Goal: Task Accomplishment & Management: Manage account settings

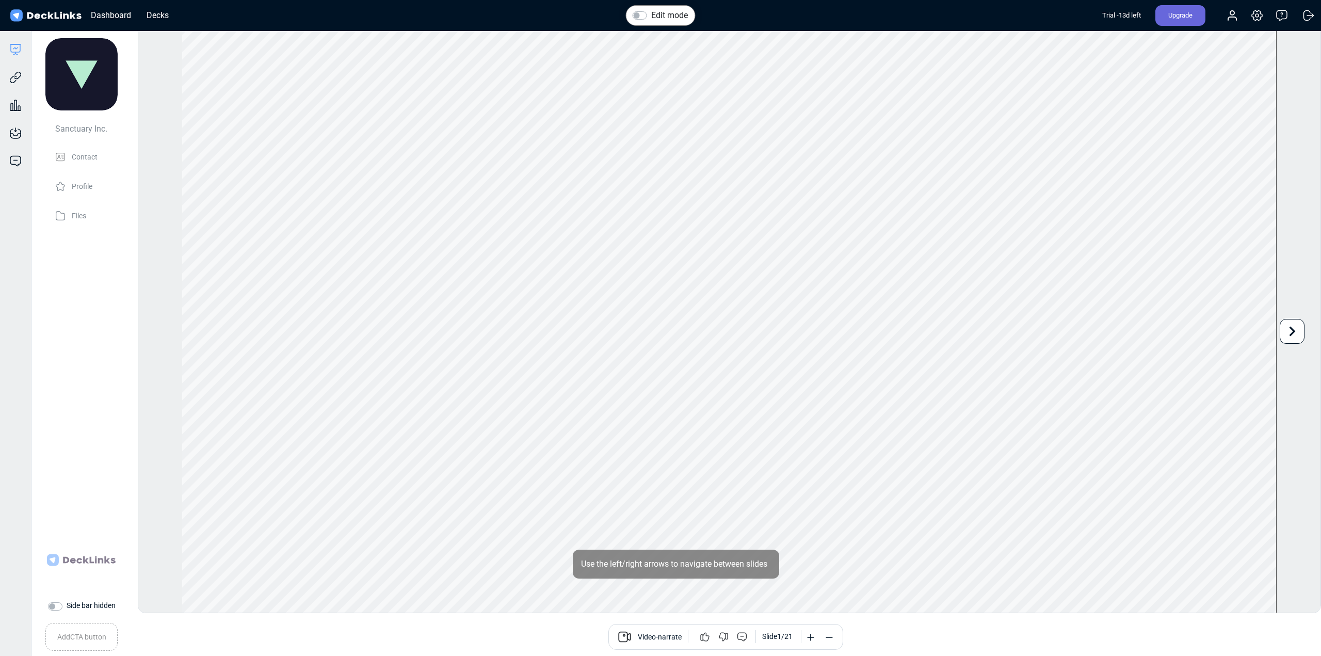
click at [651, 17] on label "Edit mode" at bounding box center [669, 15] width 37 height 12
click at [635, 17] on input "Edit mode" at bounding box center [636, 14] width 8 height 10
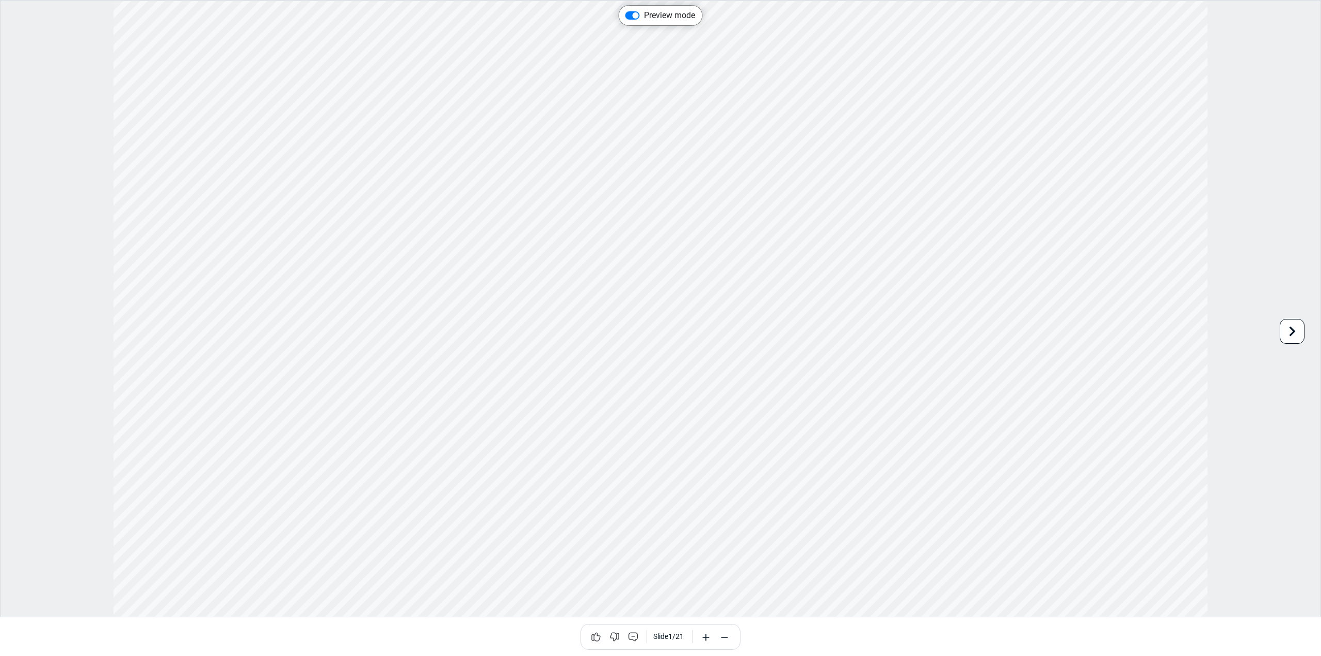
click at [1286, 326] on icon at bounding box center [1292, 331] width 20 height 20
click at [29, 329] on icon at bounding box center [25, 331] width 20 height 20
click at [1283, 326] on icon at bounding box center [1292, 331] width 20 height 20
click at [644, 15] on label "Preview mode" at bounding box center [669, 15] width 51 height 12
click at [630, 15] on input "Preview mode" at bounding box center [629, 14] width 8 height 10
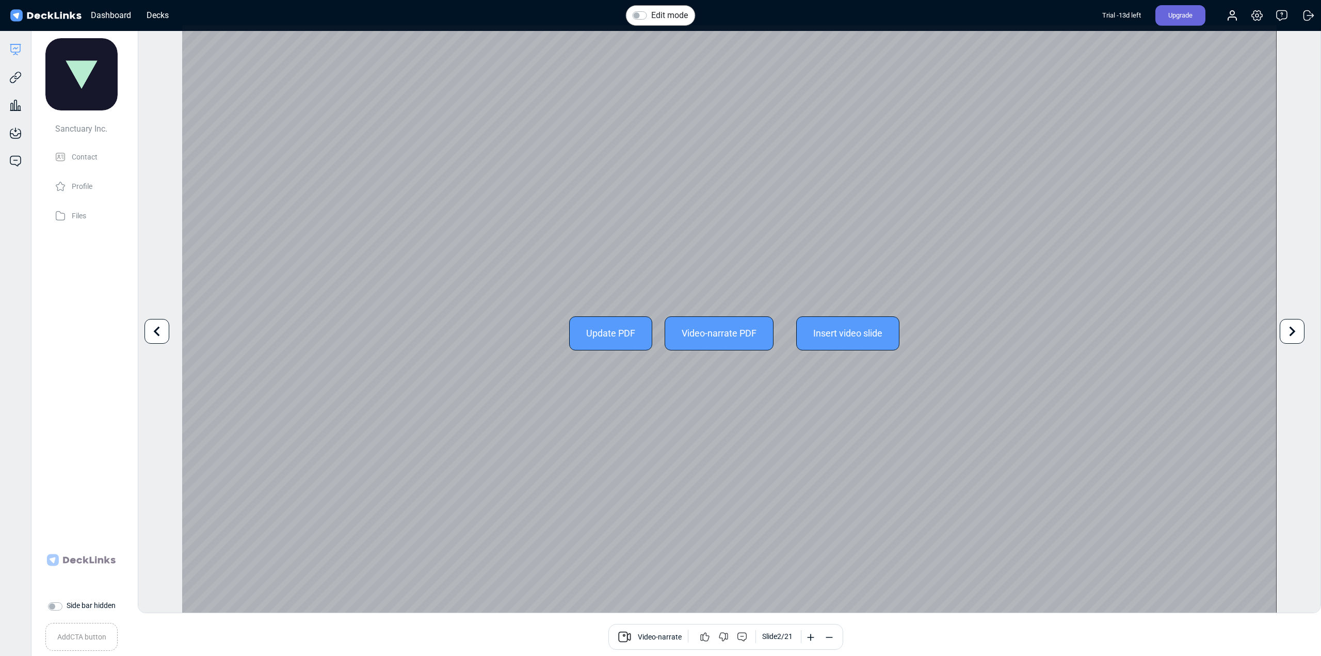
click at [152, 333] on icon at bounding box center [157, 331] width 20 height 20
click at [819, 434] on div "Update PDF Video-narrate PDF Insert video slide" at bounding box center [729, 332] width 1094 height 615
click at [882, 425] on div "Update PDF Video-narrate PDF Insert video slide" at bounding box center [729, 332] width 1094 height 615
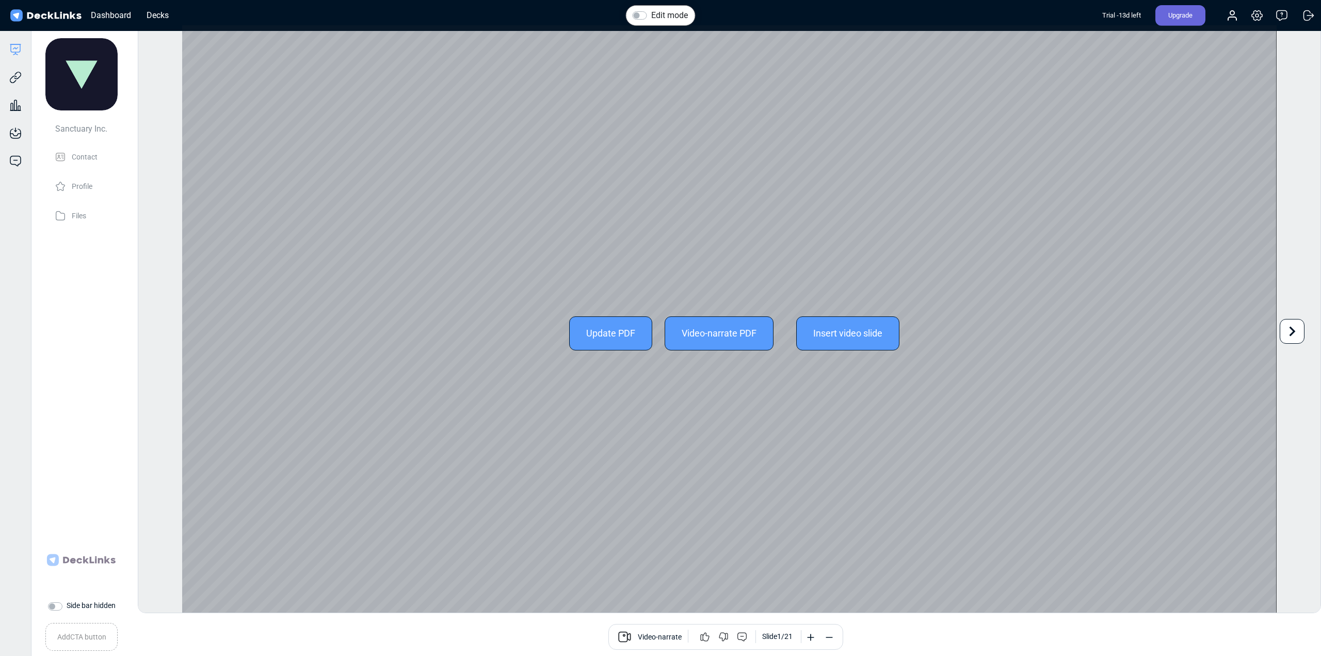
click at [616, 338] on div "Update PDF" at bounding box center [610, 333] width 83 height 34
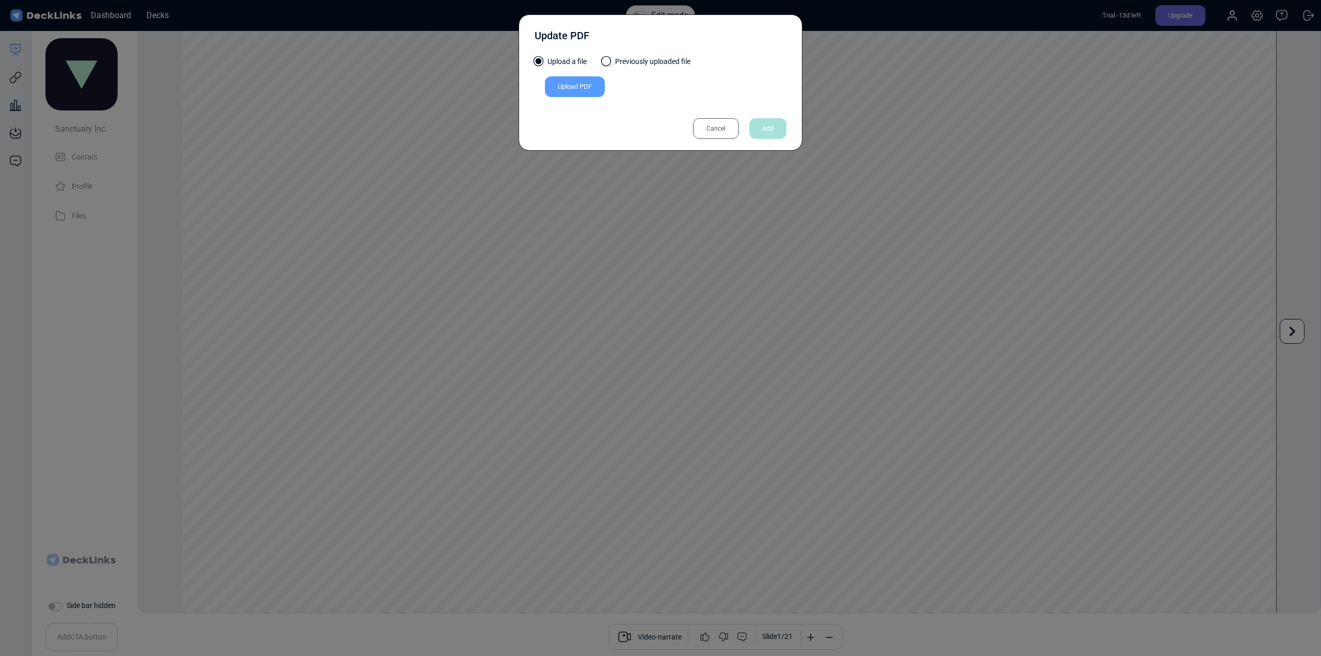
click at [124, 249] on div "Update PDF Upload a file Previously uploaded file Upload PDF Uploaded by All us…" at bounding box center [660, 328] width 1321 height 656
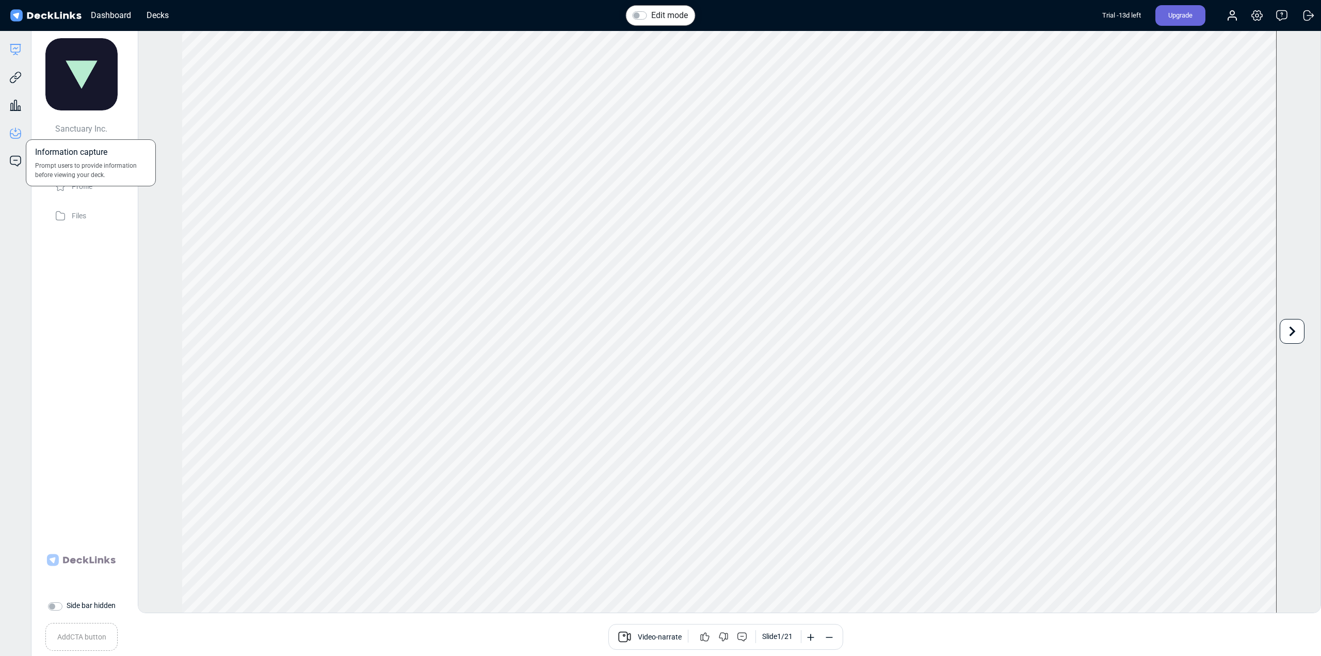
click at [19, 134] on icon at bounding box center [15, 133] width 12 height 12
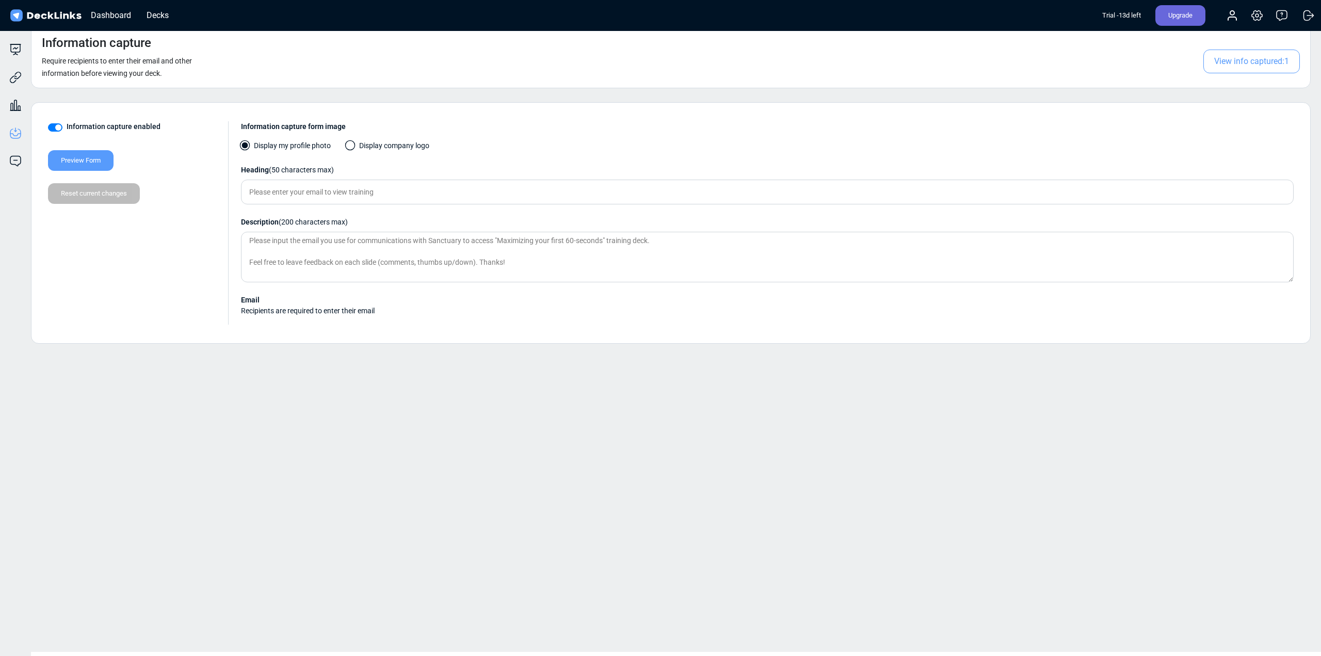
click at [63, 158] on div "Preview Form" at bounding box center [81, 160] width 66 height 21
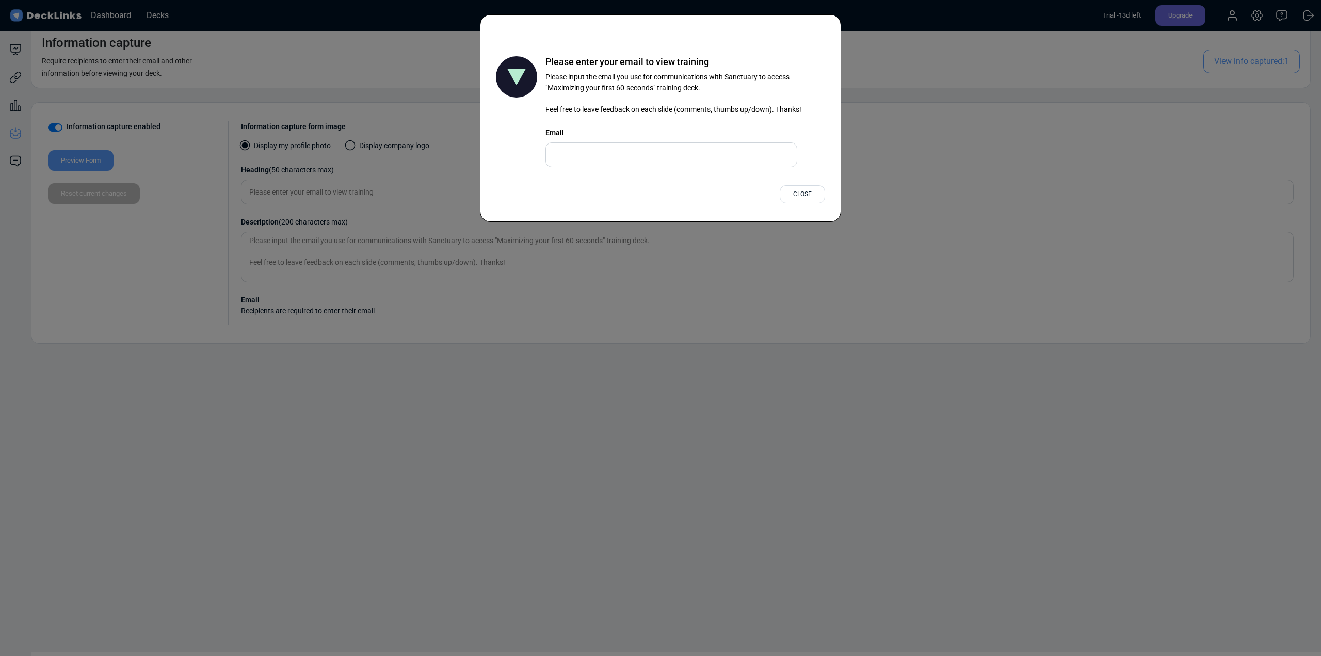
click at [517, 447] on div "Please enter your email to view training Please input the email you use for com…" at bounding box center [660, 328] width 1321 height 656
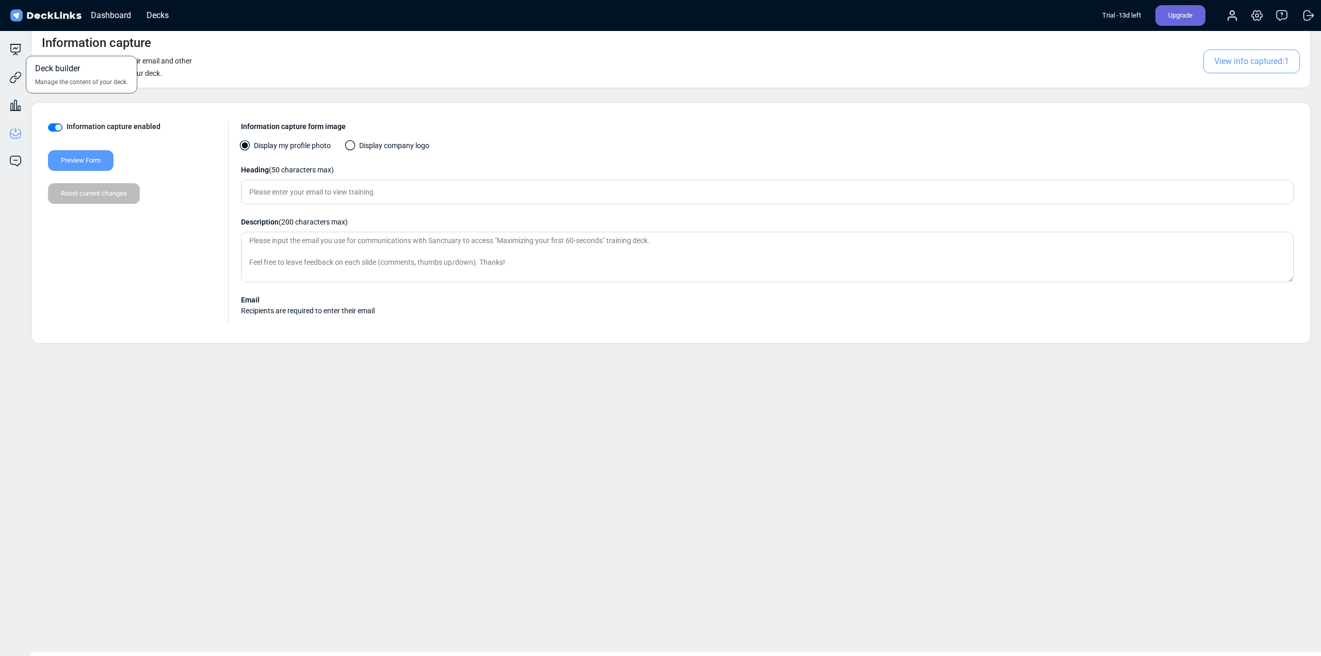
click at [8, 45] on div "Deck builder Manage the content of your deck." at bounding box center [15, 49] width 31 height 12
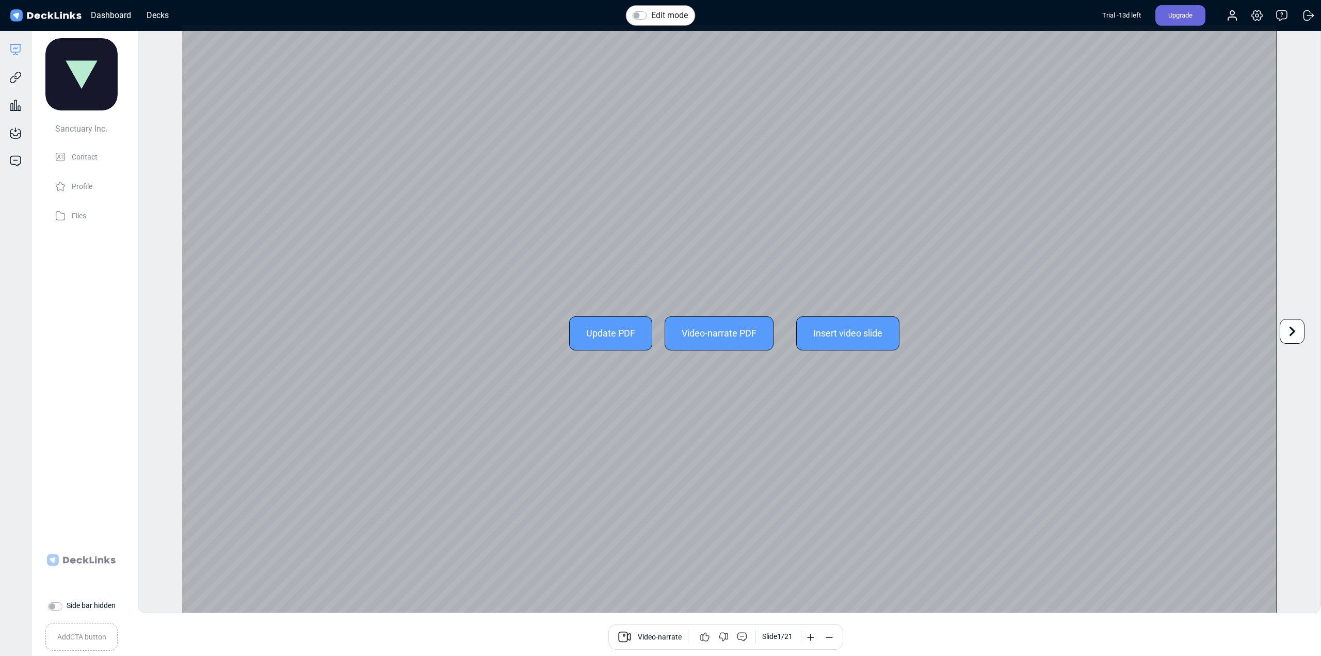
click at [601, 332] on div "Update PDF" at bounding box center [610, 333] width 83 height 34
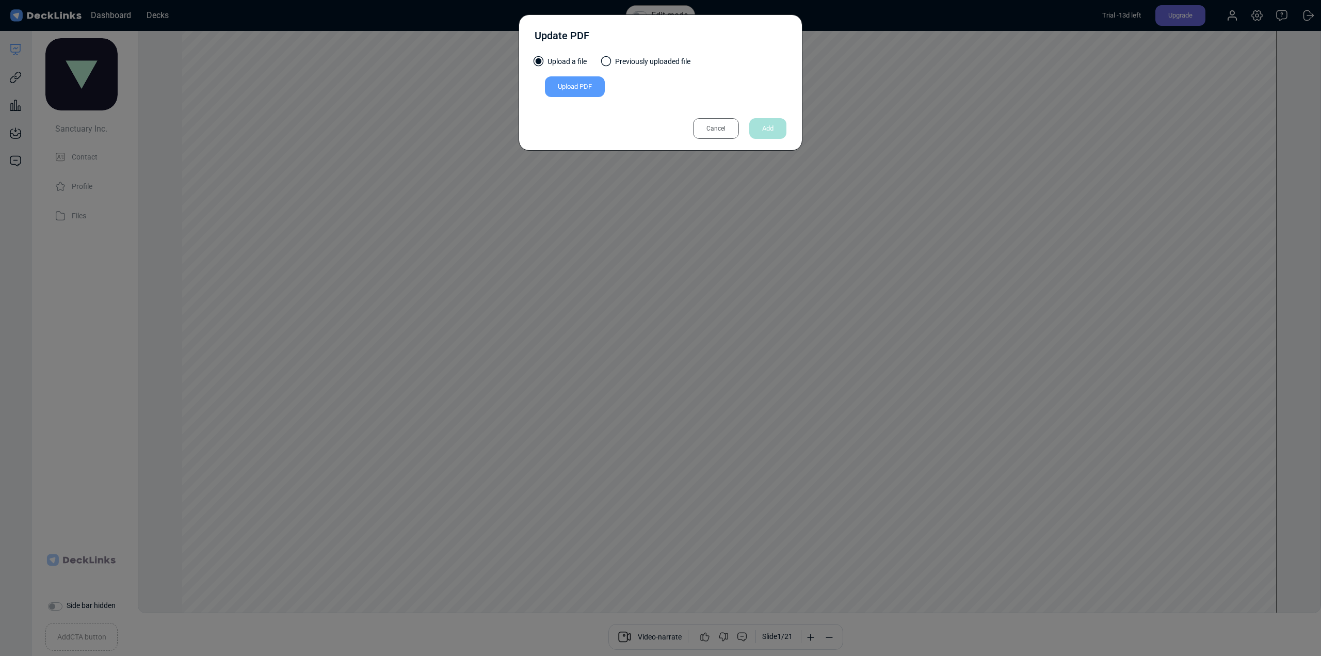
click at [584, 92] on div "Upload PDF" at bounding box center [575, 86] width 60 height 21
click at [0, 0] on input "Upload PDF" at bounding box center [0, 0] width 0 height 0
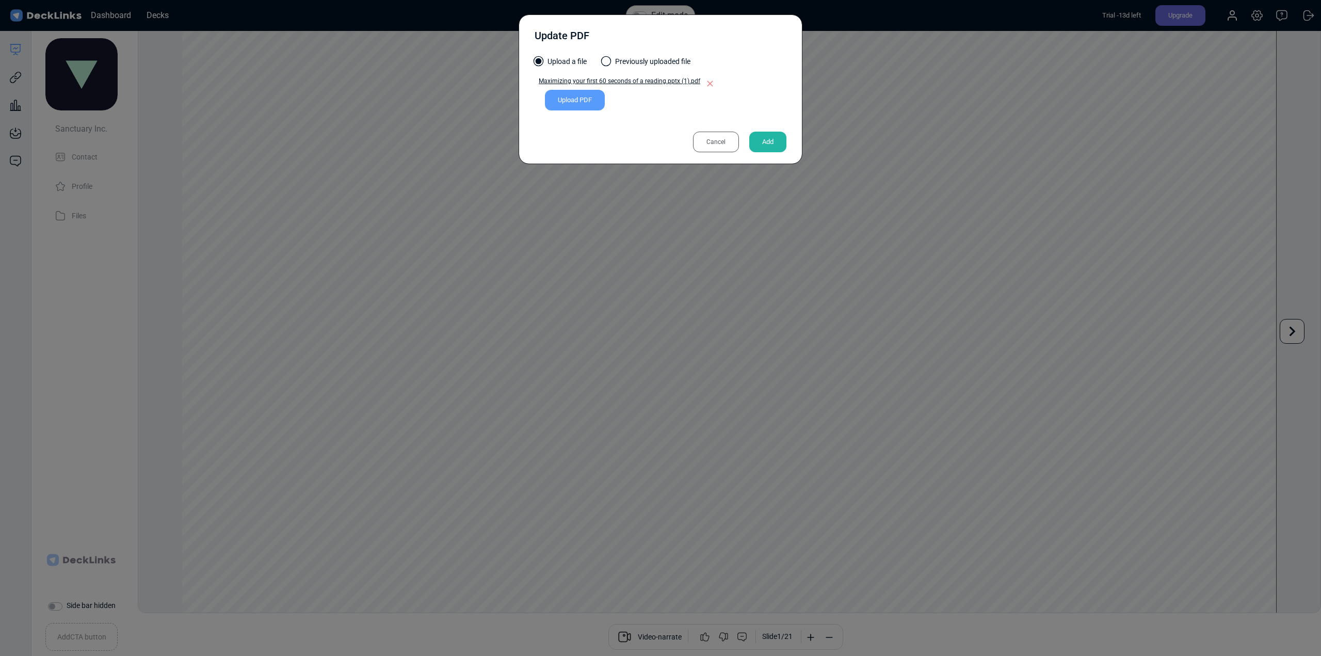
click at [761, 139] on div "Add" at bounding box center [767, 142] width 37 height 21
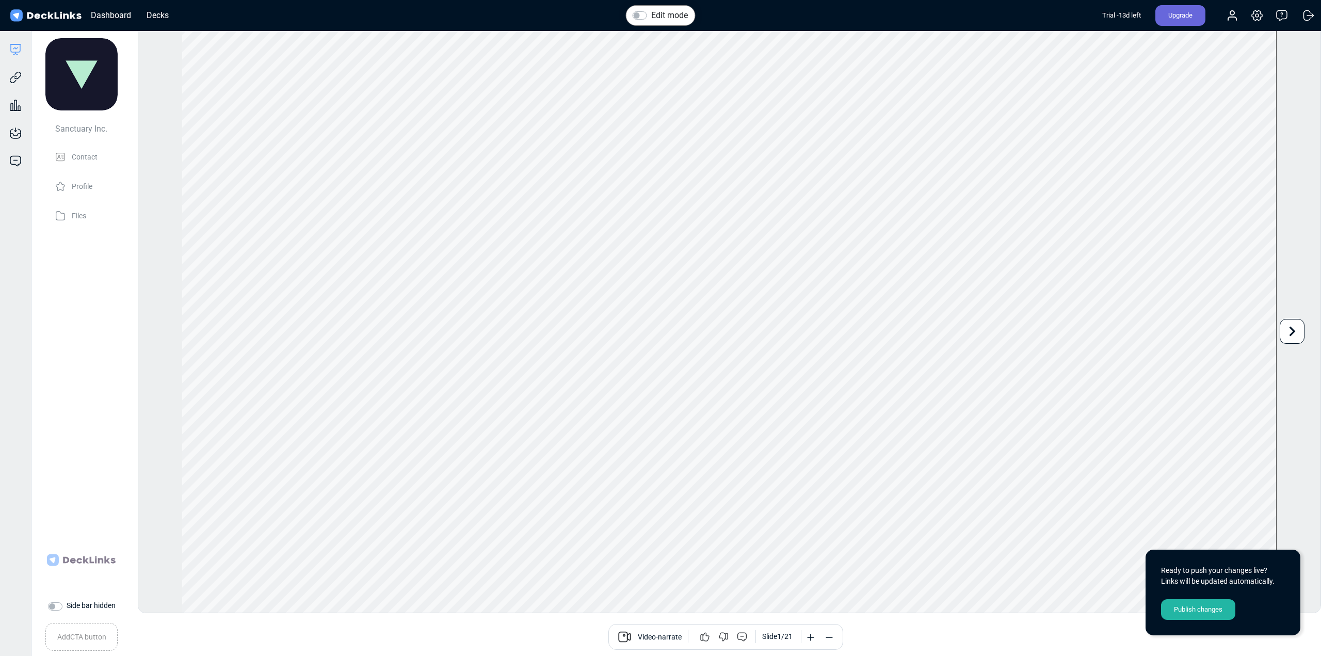
click at [1202, 609] on div "Publish changes" at bounding box center [1198, 609] width 74 height 21
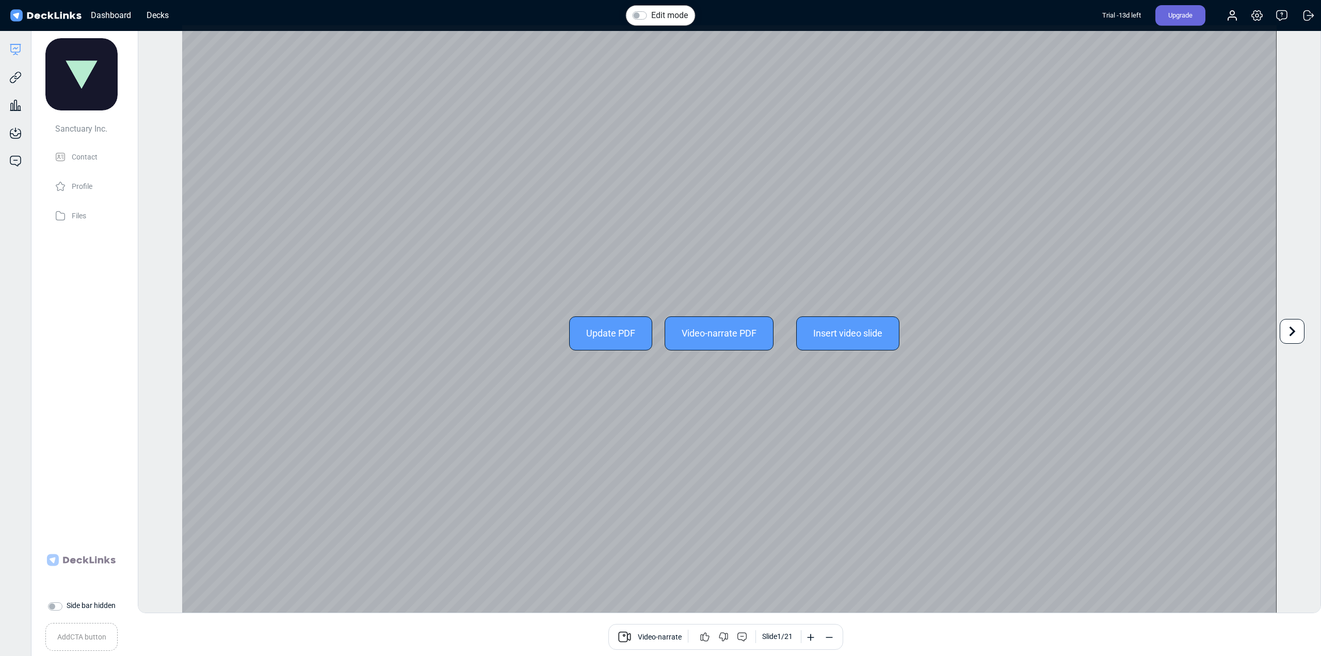
click at [1284, 333] on icon at bounding box center [1292, 331] width 20 height 20
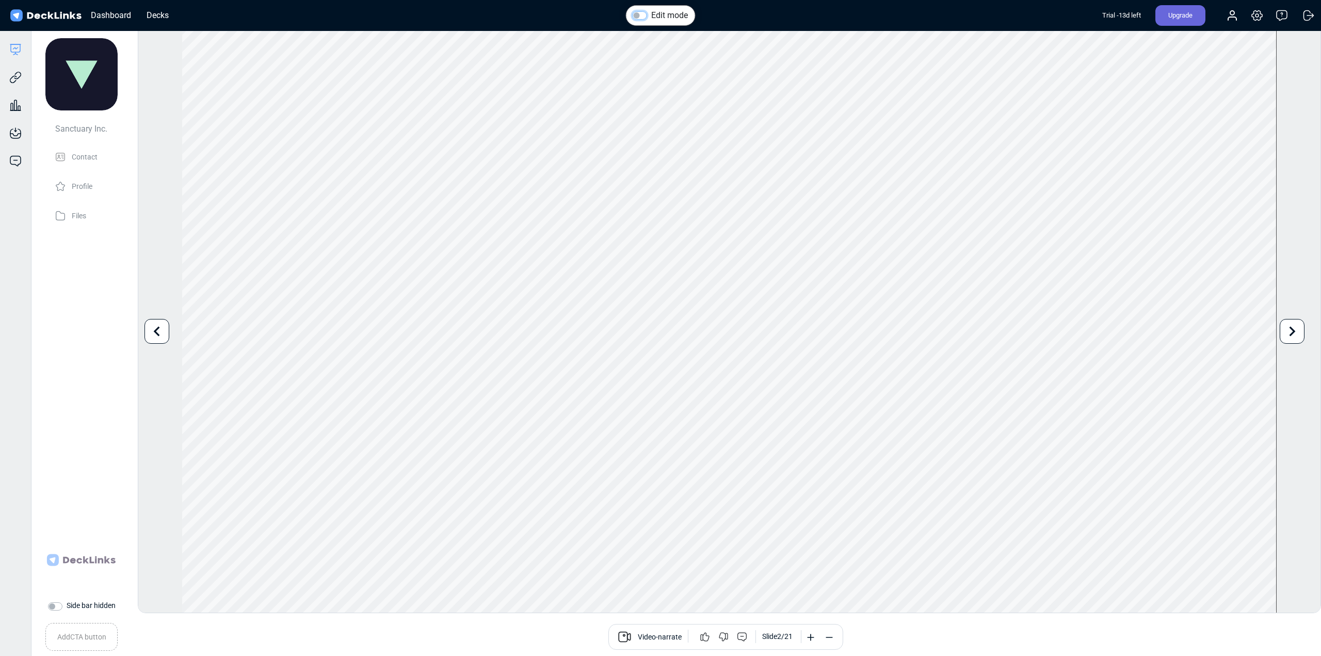
click at [633, 11] on input "Edit mode" at bounding box center [636, 14] width 8 height 10
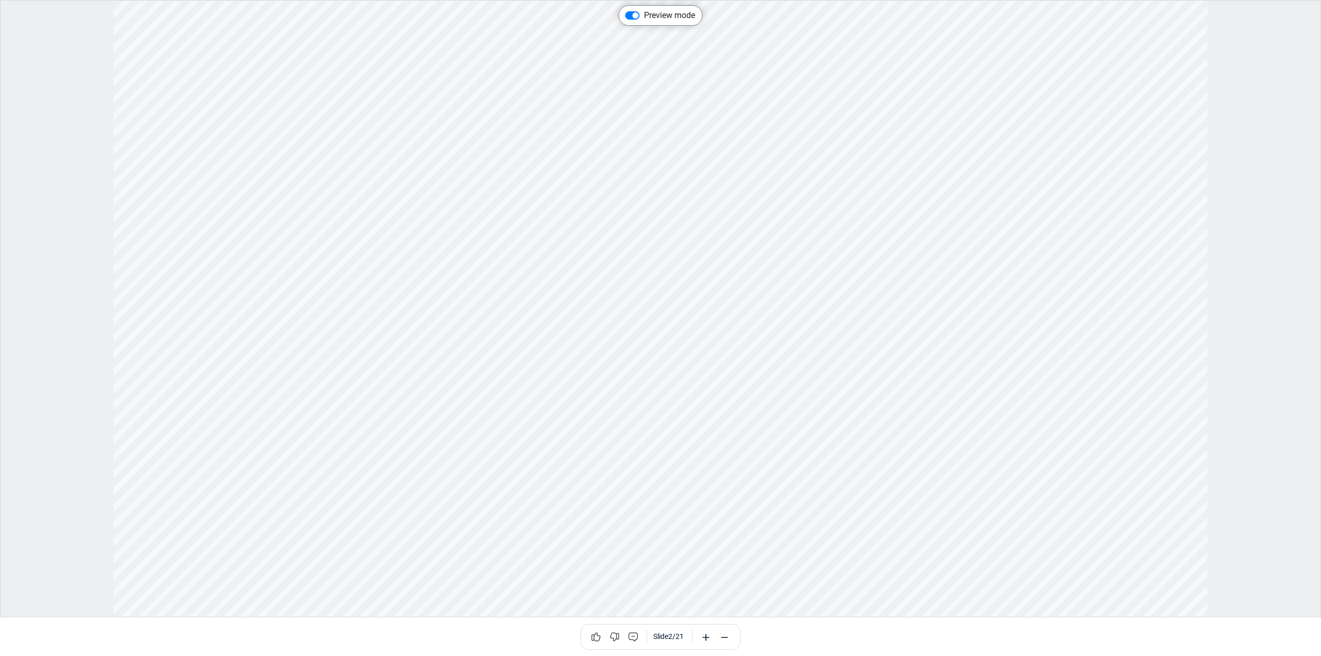
click at [1294, 332] on div "Preview mode Use the left/right arrows to navigate between slides Slide 2 / 21" at bounding box center [660, 308] width 1321 height 617
click at [1290, 334] on icon at bounding box center [1292, 331] width 6 height 10
click at [1290, 334] on div "Preview mode Use the left/right arrows to navigate between slides Slide 3 / 21" at bounding box center [660, 308] width 1321 height 617
click at [1290, 330] on icon at bounding box center [1292, 331] width 20 height 20
click at [1290, 330] on div "Preview mode Use the left/right arrows to navigate between slides Slide 4 / 21" at bounding box center [660, 308] width 1321 height 617
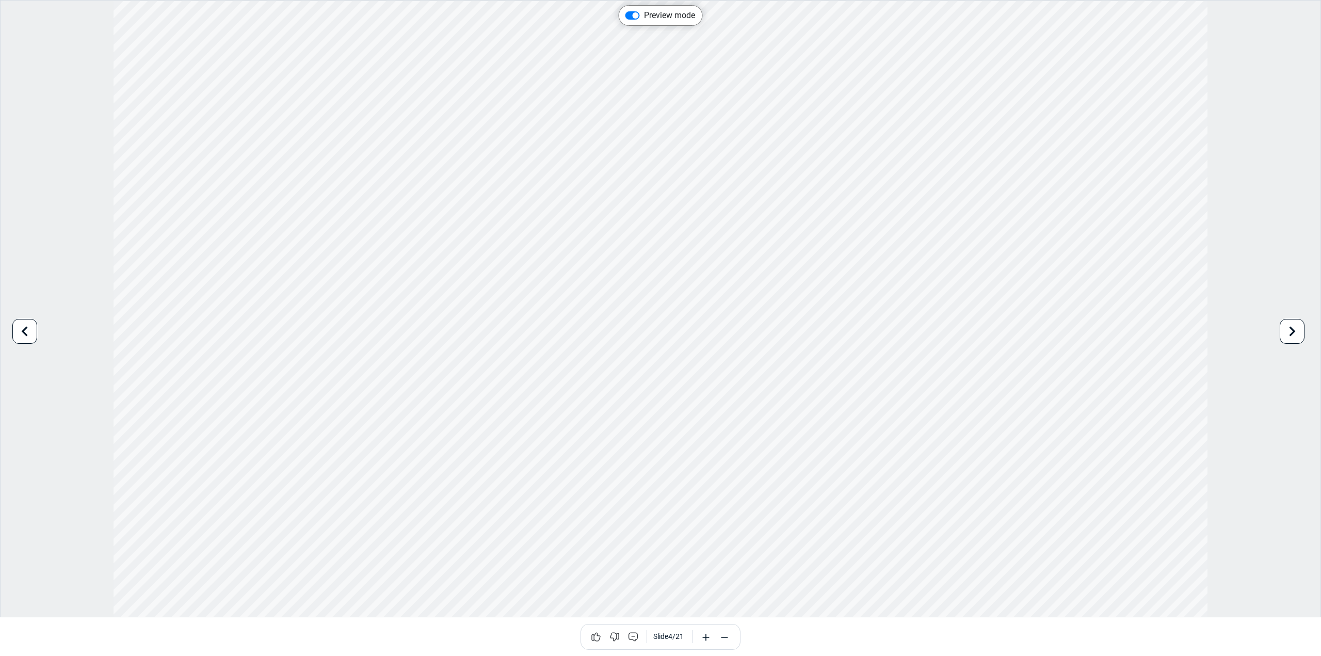
click at [1290, 330] on icon at bounding box center [1292, 331] width 20 height 20
click at [1290, 330] on div "Preview mode Use the left/right arrows to navigate between slides Slide 5 / 21" at bounding box center [660, 308] width 1321 height 617
click at [1290, 330] on icon at bounding box center [1292, 331] width 20 height 20
click at [1290, 330] on div "Preview mode Use the left/right arrows to navigate between slides Slide 7 / 21" at bounding box center [660, 308] width 1321 height 617
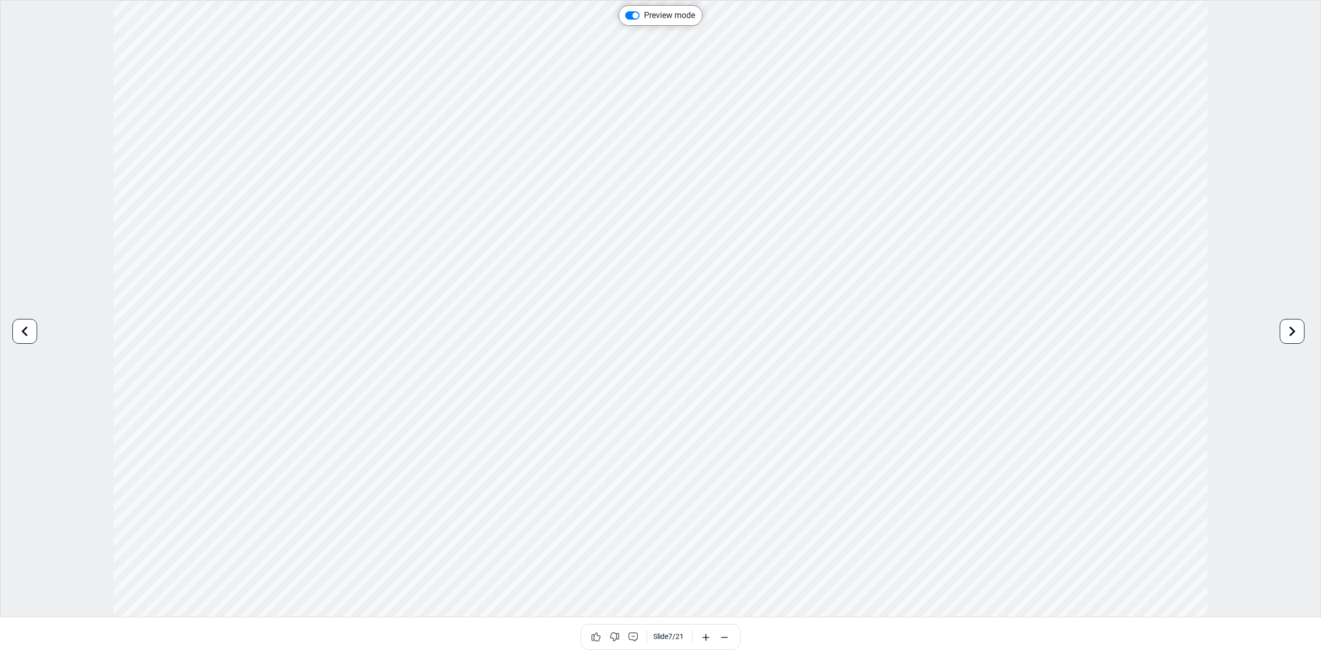
click at [1290, 330] on icon at bounding box center [1292, 331] width 20 height 20
click at [1291, 333] on icon at bounding box center [1292, 331] width 6 height 10
click at [1291, 334] on div "Preview mode Use the left/right arrows to navigate between slides Slide 9 / 21" at bounding box center [660, 308] width 1321 height 617
click at [1291, 334] on icon at bounding box center [1292, 331] width 6 height 10
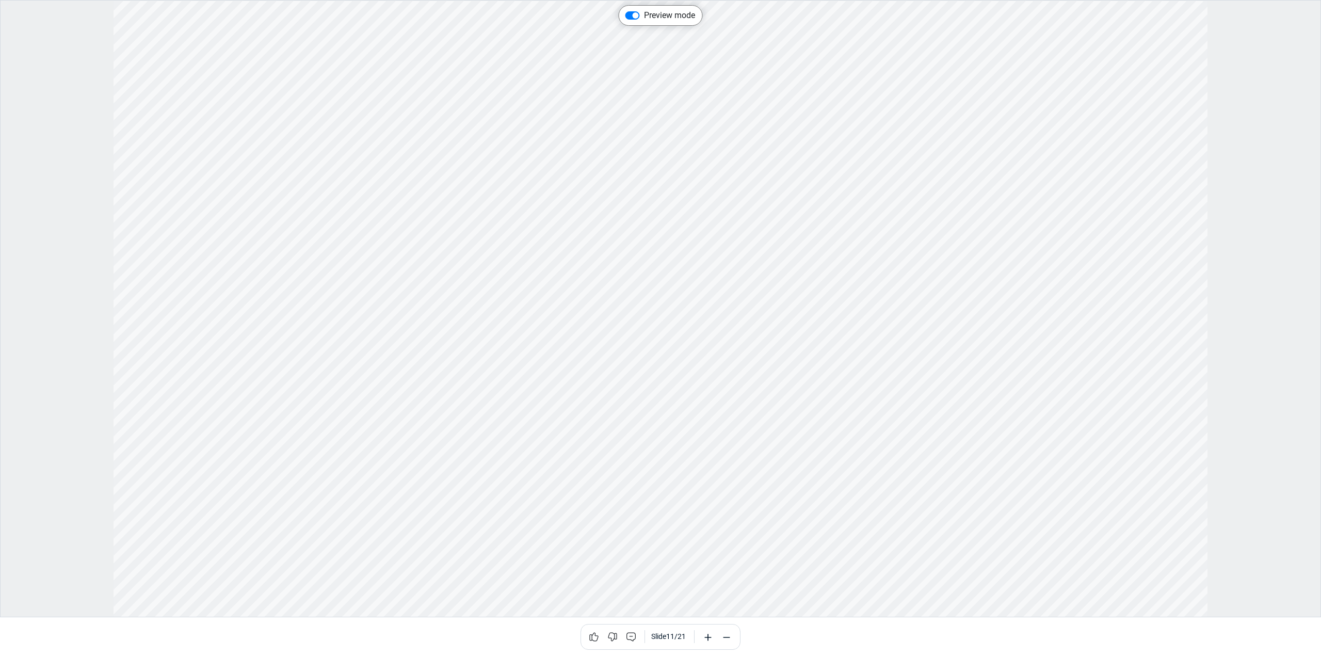
click at [1291, 334] on div "Preview mode Use the left/right arrows to navigate between slides Slide 11 / 21" at bounding box center [660, 308] width 1321 height 617
click at [1291, 334] on icon at bounding box center [1292, 331] width 6 height 10
click at [1291, 334] on div "Preview mode Use the left/right arrows to navigate between slides Slide 12 / 21" at bounding box center [660, 308] width 1321 height 617
click at [1291, 334] on icon at bounding box center [1292, 331] width 6 height 10
click at [1291, 334] on div "Preview mode Use the left/right arrows to navigate between slides Slide 13 / 21" at bounding box center [660, 308] width 1321 height 617
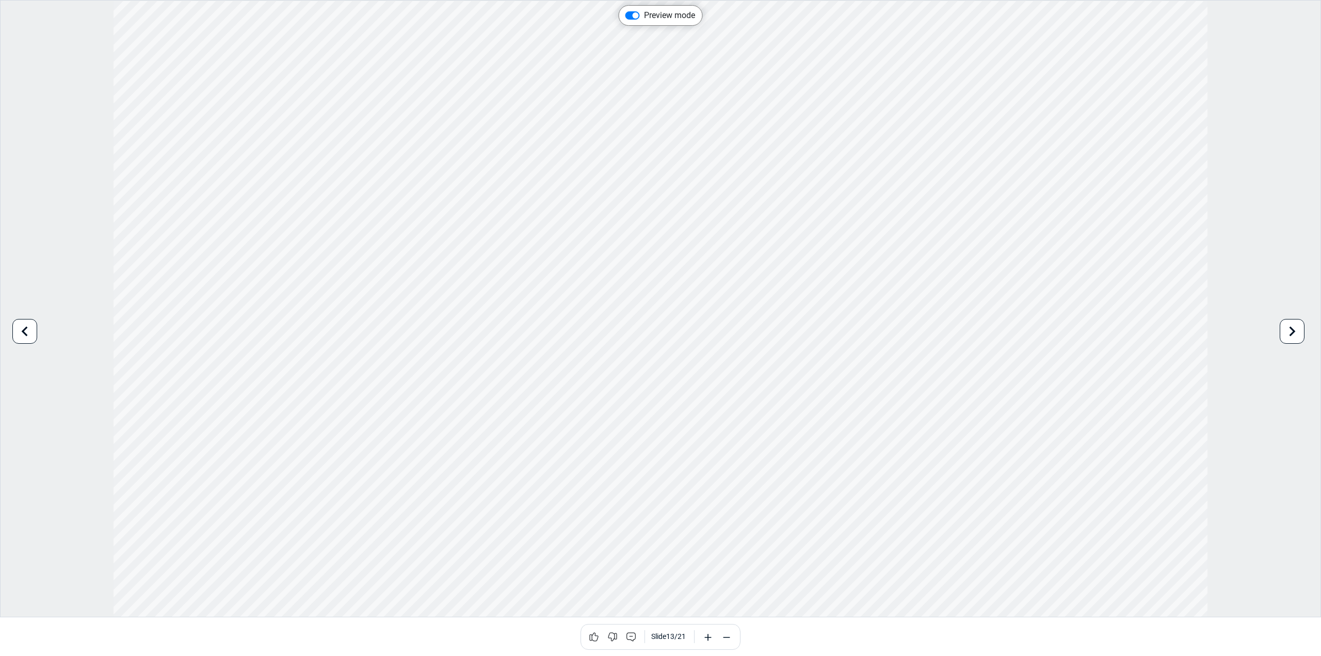
click at [1291, 334] on icon at bounding box center [1292, 331] width 6 height 10
click at [1291, 334] on div "Preview mode Use the left/right arrows to navigate between slides Slide 14 / 21" at bounding box center [660, 308] width 1321 height 617
click at [1291, 334] on icon at bounding box center [1292, 331] width 6 height 10
click at [1291, 334] on div "Preview mode Use the left/right arrows to navigate between slides Slide 15 / 21" at bounding box center [660, 308] width 1321 height 617
click at [1291, 334] on icon at bounding box center [1292, 331] width 6 height 10
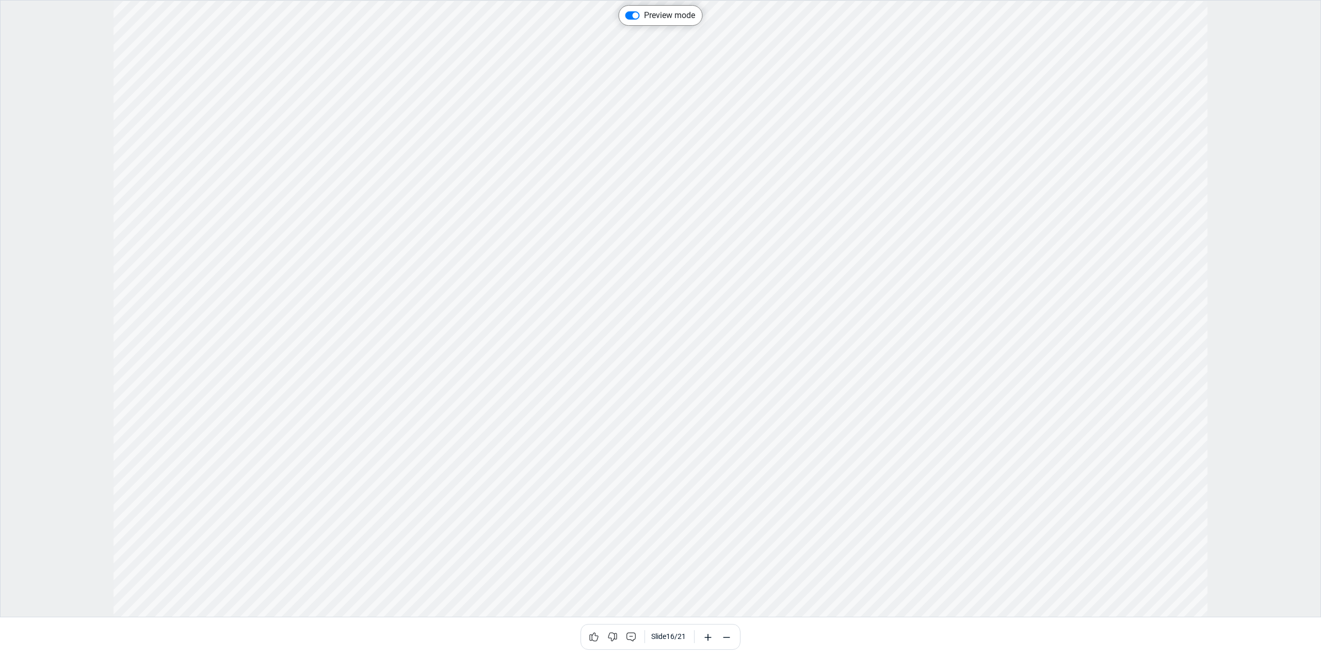
click at [1291, 333] on div "Preview mode Use the left/right arrows to navigate between slides Slide 16 / 21" at bounding box center [660, 308] width 1321 height 617
click at [1291, 333] on icon at bounding box center [1292, 331] width 6 height 10
click at [1291, 333] on div "Preview mode Use the left/right arrows to navigate between slides Slide 18 / 21" at bounding box center [660, 308] width 1321 height 617
click at [1291, 333] on icon at bounding box center [1292, 331] width 6 height 10
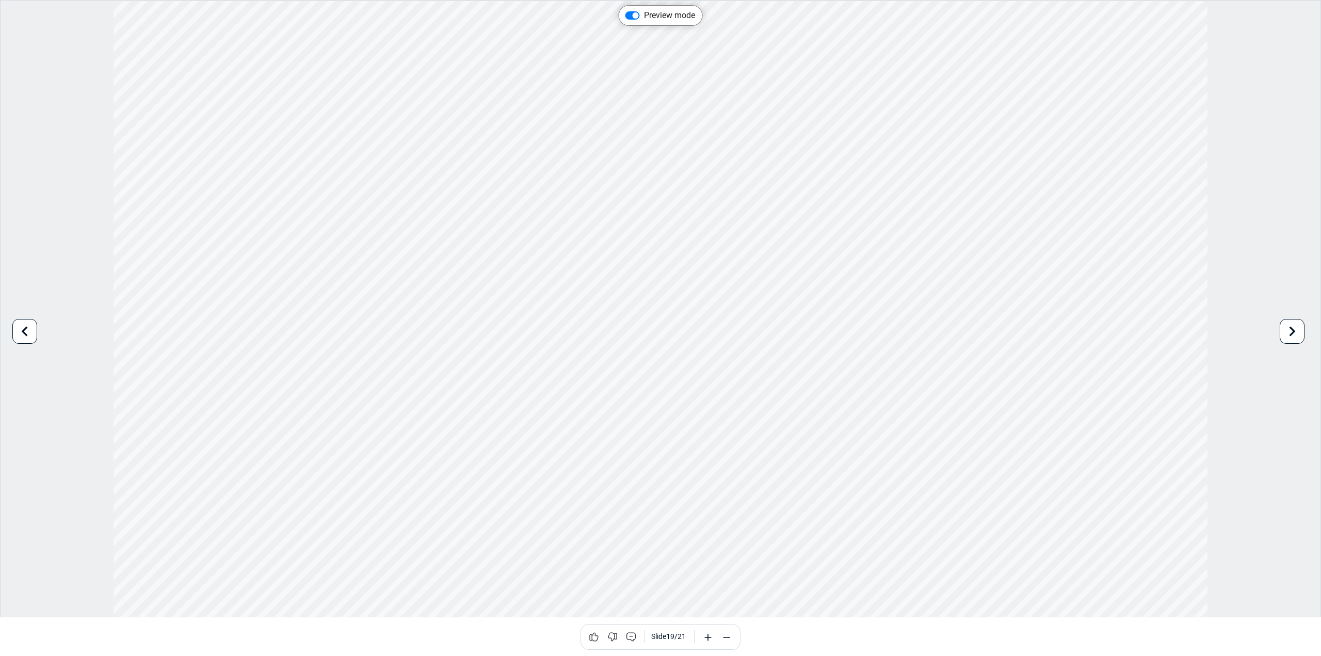
click at [25, 330] on icon at bounding box center [25, 331] width 20 height 20
click at [1288, 337] on icon at bounding box center [1292, 331] width 20 height 20
click at [1288, 337] on div "Preview mode Use the left/right arrows to navigate between slides Slide 19 / 21" at bounding box center [660, 308] width 1321 height 617
click at [1288, 337] on icon at bounding box center [1292, 331] width 20 height 20
click at [1286, 337] on icon at bounding box center [1292, 331] width 20 height 20
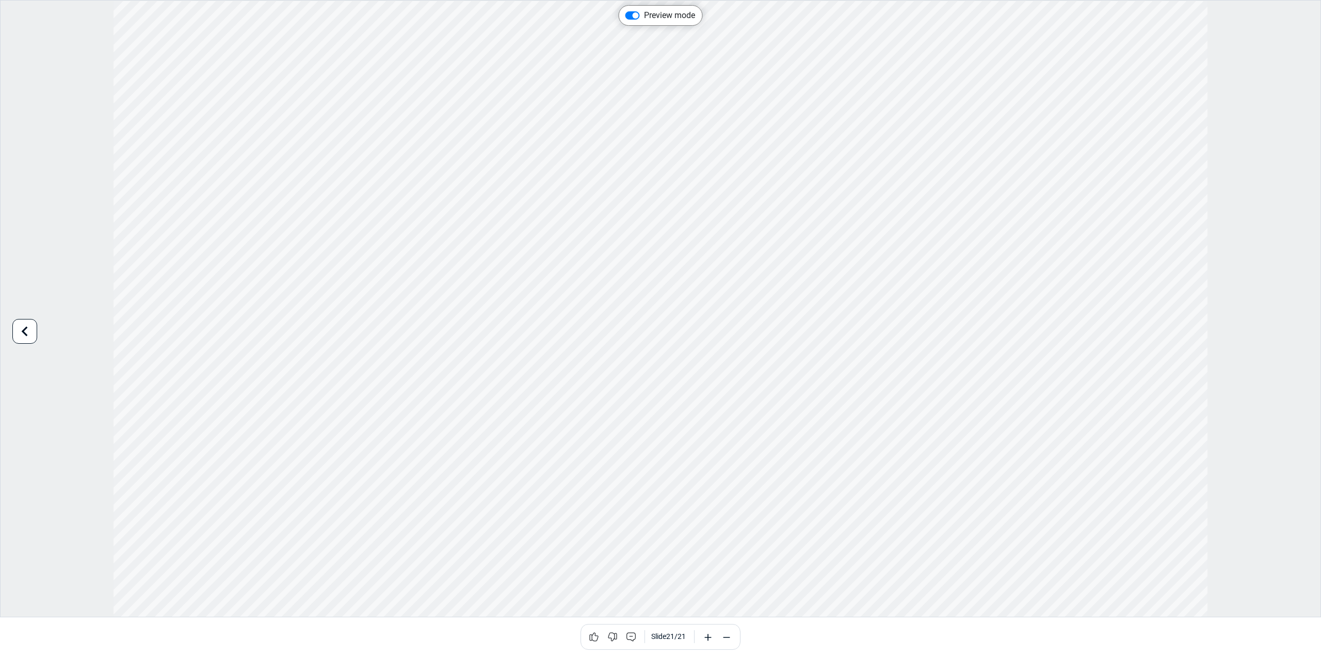
click at [644, 11] on label "Preview mode" at bounding box center [669, 15] width 51 height 12
click at [631, 11] on input "Preview mode" at bounding box center [629, 14] width 8 height 10
checkbox input "false"
